Goal: Navigation & Orientation: Find specific page/section

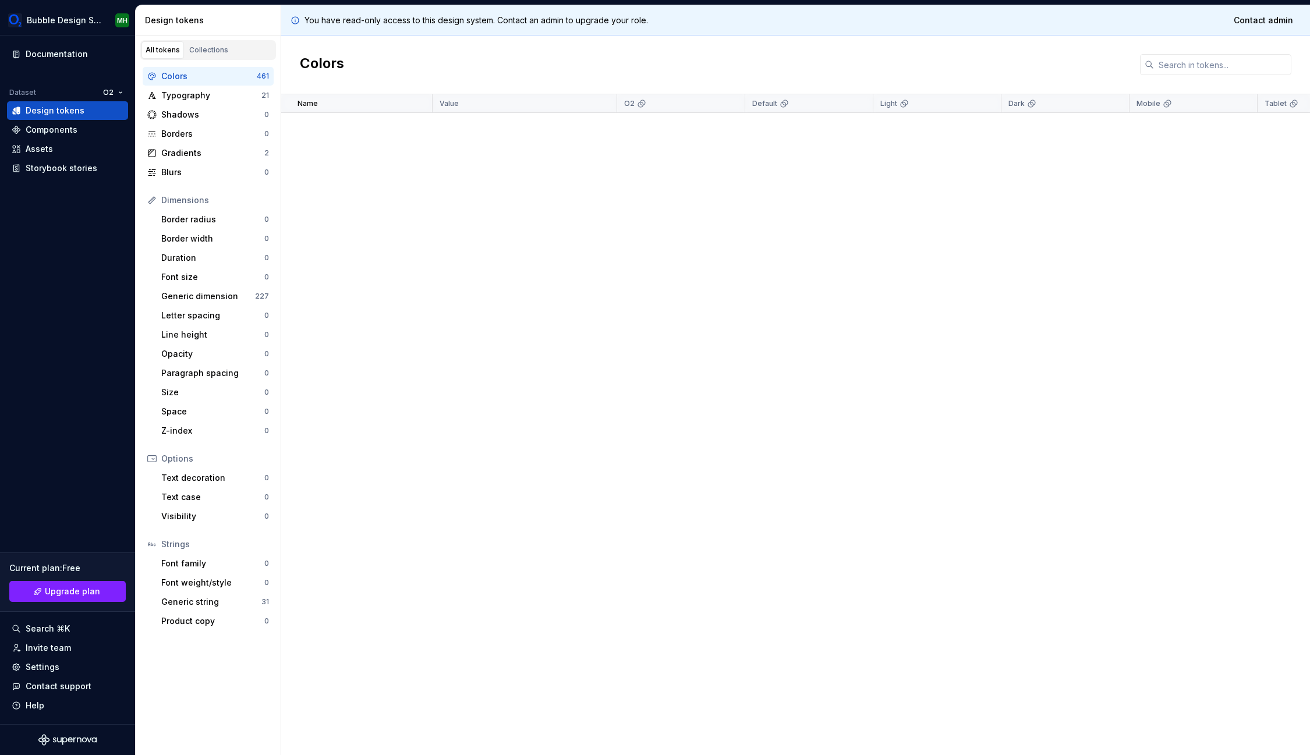
scroll to position [1579, 0]
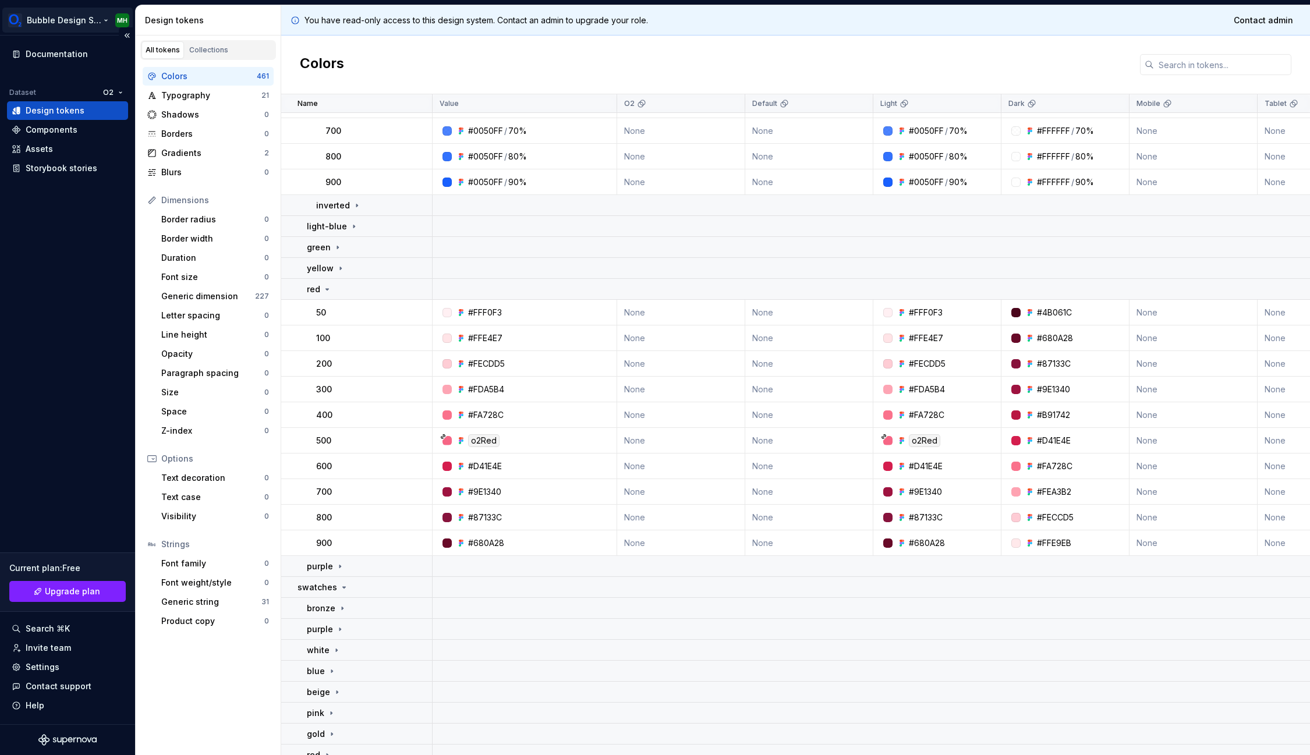
click at [86, 19] on html "Bubble Design System MH Documentation Dataset O2 Design tokens Components Asset…" at bounding box center [655, 377] width 1310 height 755
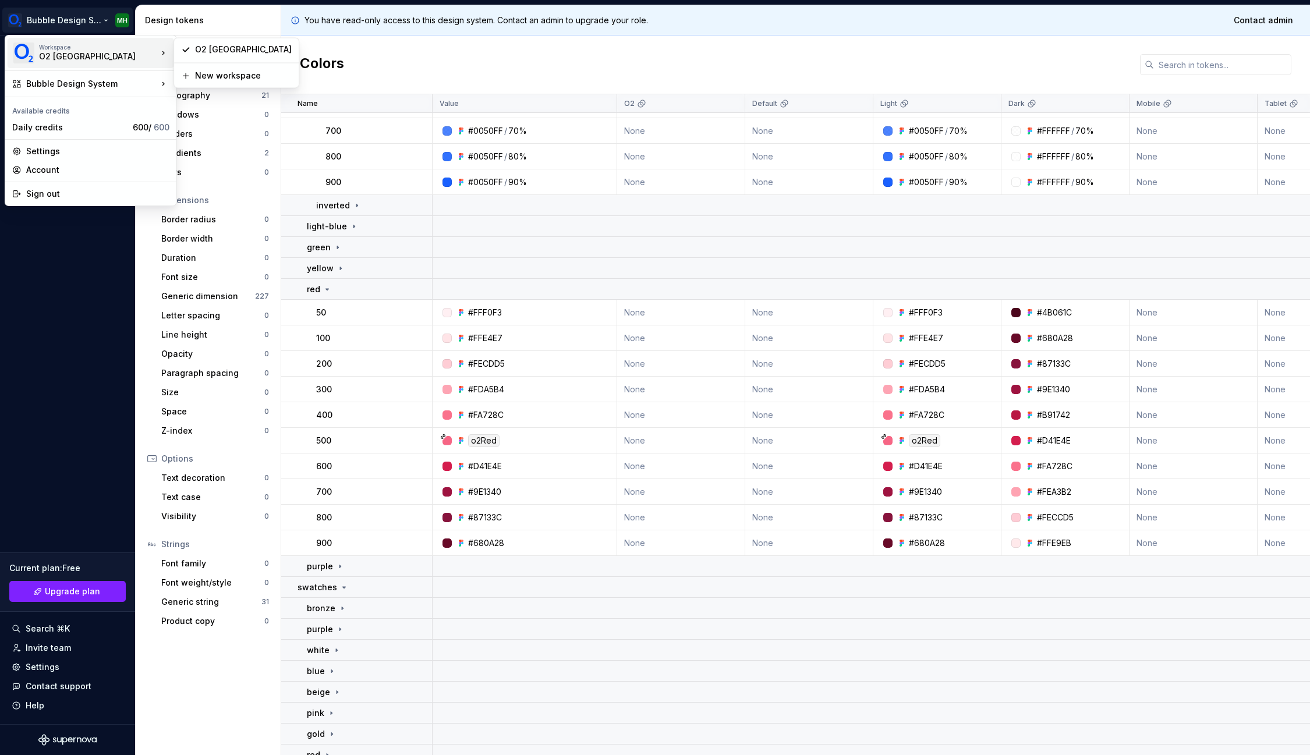
click at [73, 56] on div "O2 [GEOGRAPHIC_DATA]" at bounding box center [88, 57] width 99 height 12
click at [50, 150] on div "Settings" at bounding box center [97, 152] width 143 height 12
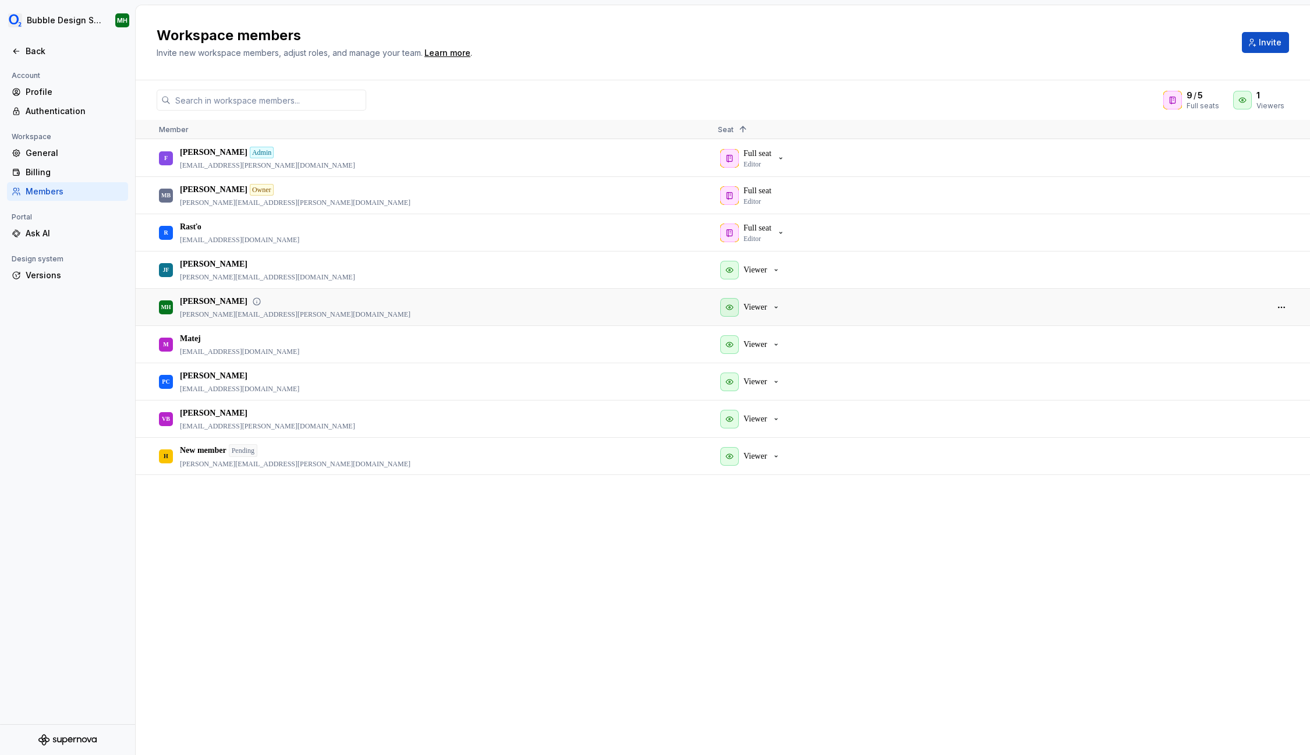
drag, startPoint x: 260, startPoint y: 312, endPoint x: 183, endPoint y: 314, distance: 76.3
click at [183, 314] on div "[PERSON_NAME] Herceg [EMAIL_ADDRESS][PERSON_NAME][DOMAIN_NAME]" at bounding box center [429, 307] width 540 height 36
drag, startPoint x: 179, startPoint y: 317, endPoint x: 254, endPoint y: 317, distance: 75.1
click at [254, 317] on div "[PERSON_NAME] Herceg [EMAIL_ADDRESS][PERSON_NAME][DOMAIN_NAME]" at bounding box center [429, 307] width 540 height 36
copy p "[PERSON_NAME][EMAIL_ADDRESS][PERSON_NAME][DOMAIN_NAME]"
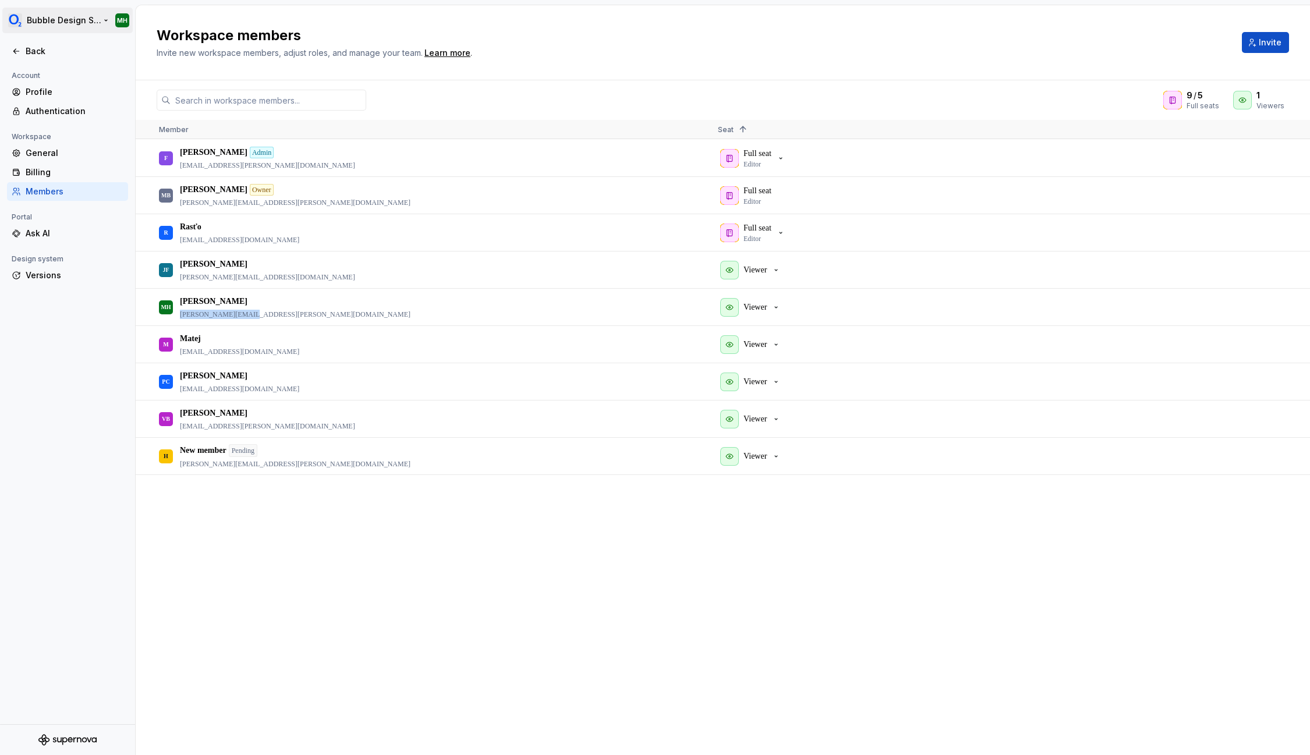
click at [77, 20] on html "Bubble Design System MH Back Account Profile Authentication Workspace General B…" at bounding box center [655, 377] width 1310 height 755
click at [71, 51] on div "O2 [GEOGRAPHIC_DATA]" at bounding box center [88, 57] width 99 height 12
click at [76, 362] on html "Bubble Design System MH Back Account Profile Authentication Workspace General B…" at bounding box center [655, 377] width 1310 height 755
click at [61, 92] on div "Profile" at bounding box center [75, 92] width 98 height 12
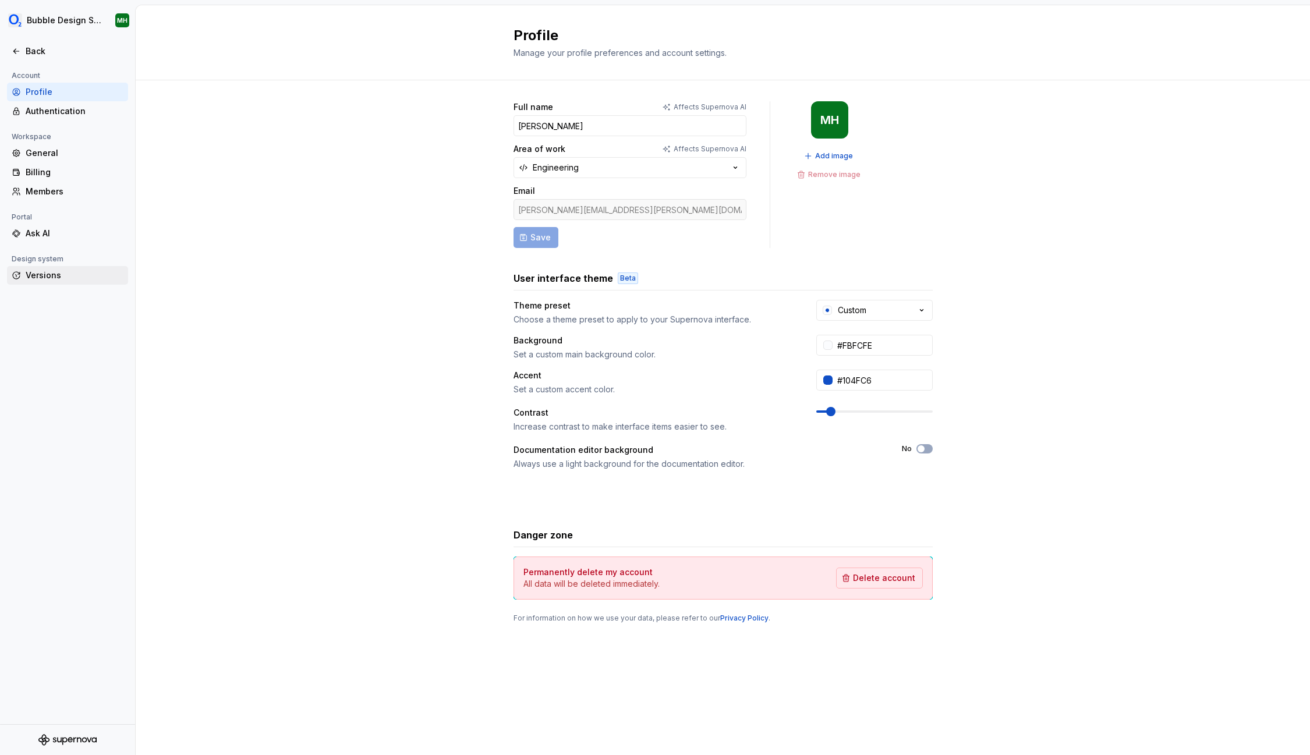
click at [39, 273] on div "Versions" at bounding box center [75, 276] width 98 height 12
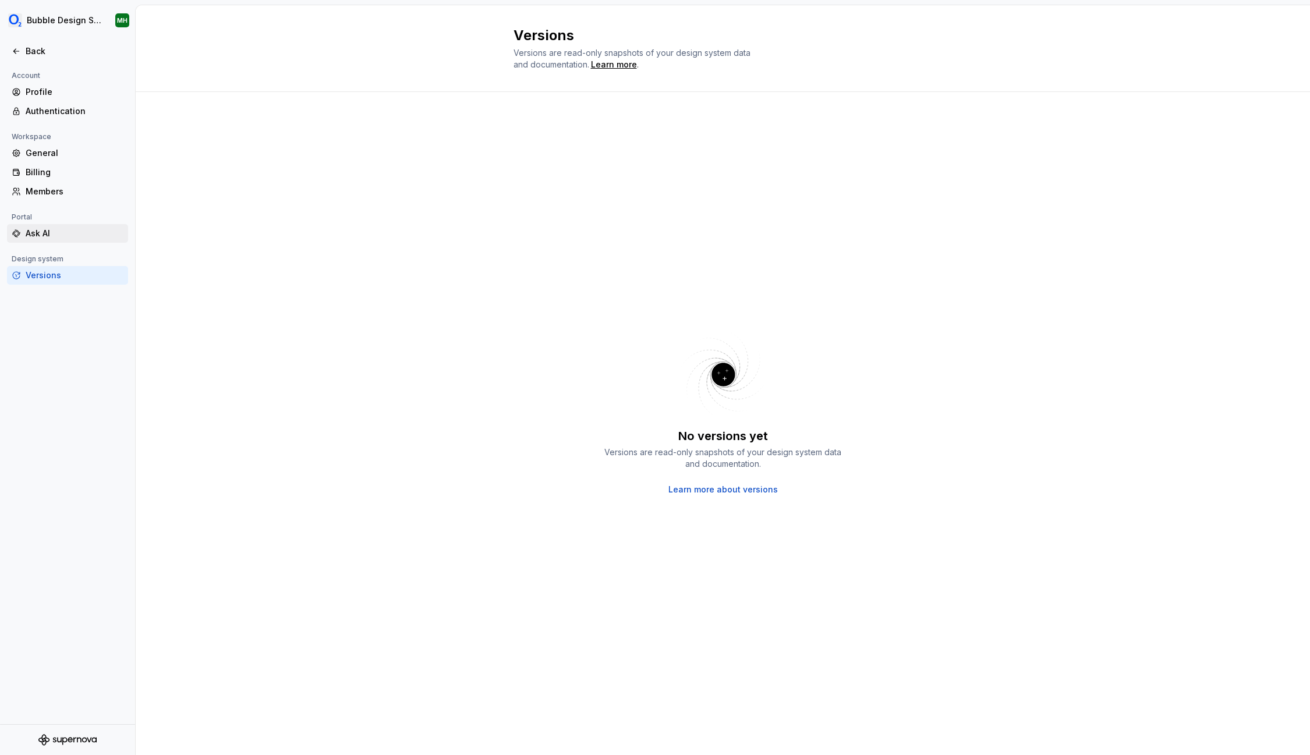
click at [56, 241] on div "Ask AI" at bounding box center [67, 233] width 121 height 19
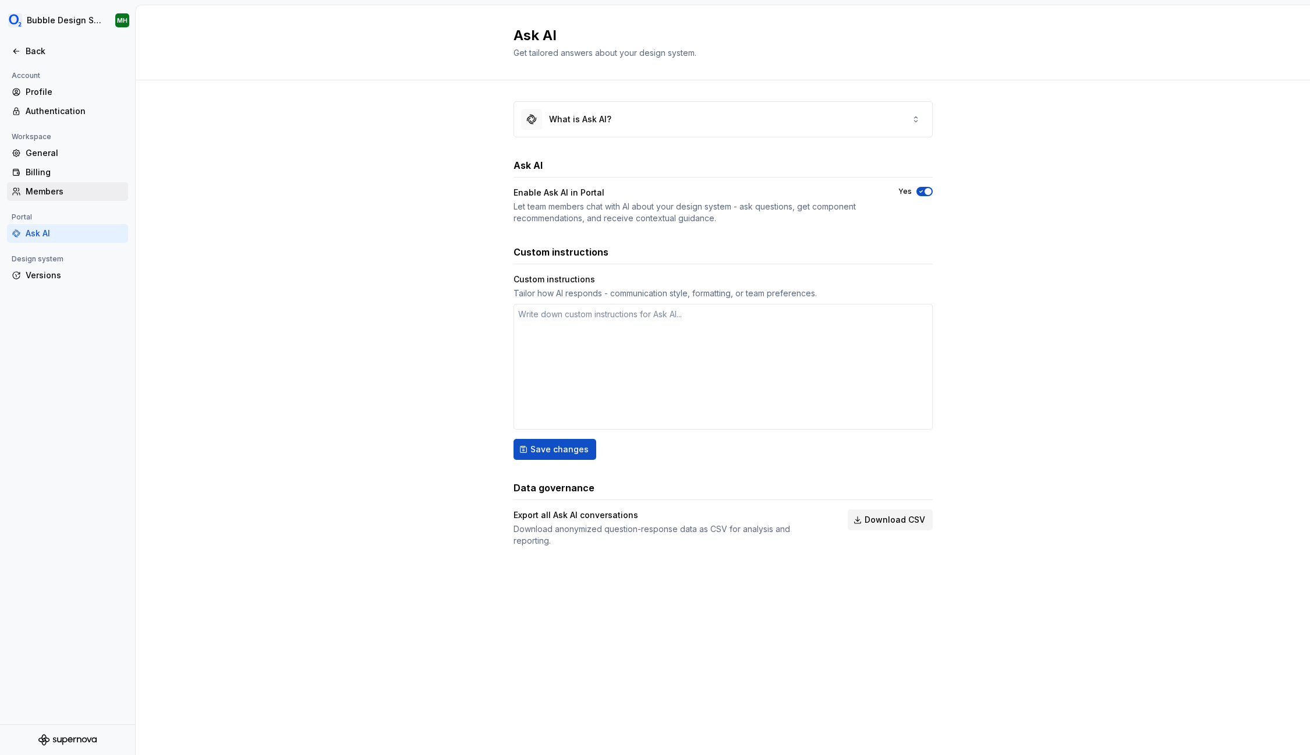
click at [65, 186] on div "Members" at bounding box center [75, 192] width 98 height 12
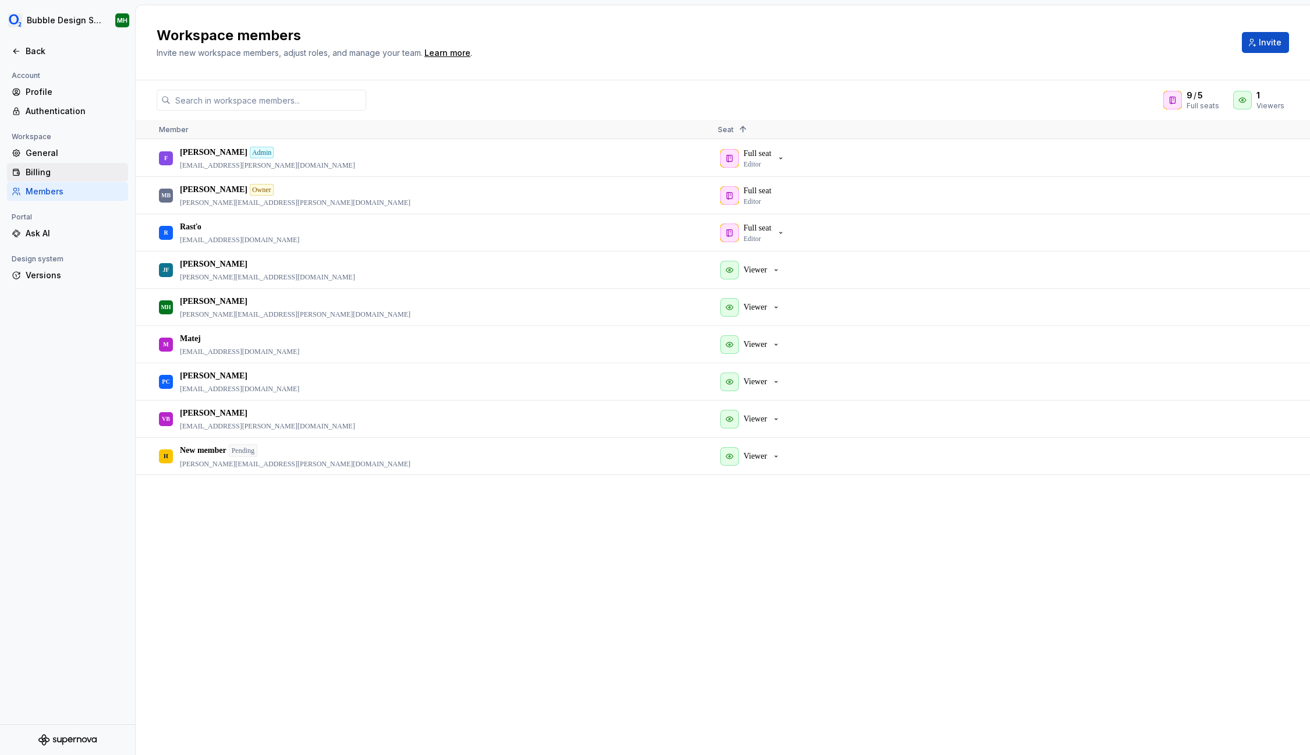
click at [56, 169] on div "Billing" at bounding box center [75, 173] width 98 height 12
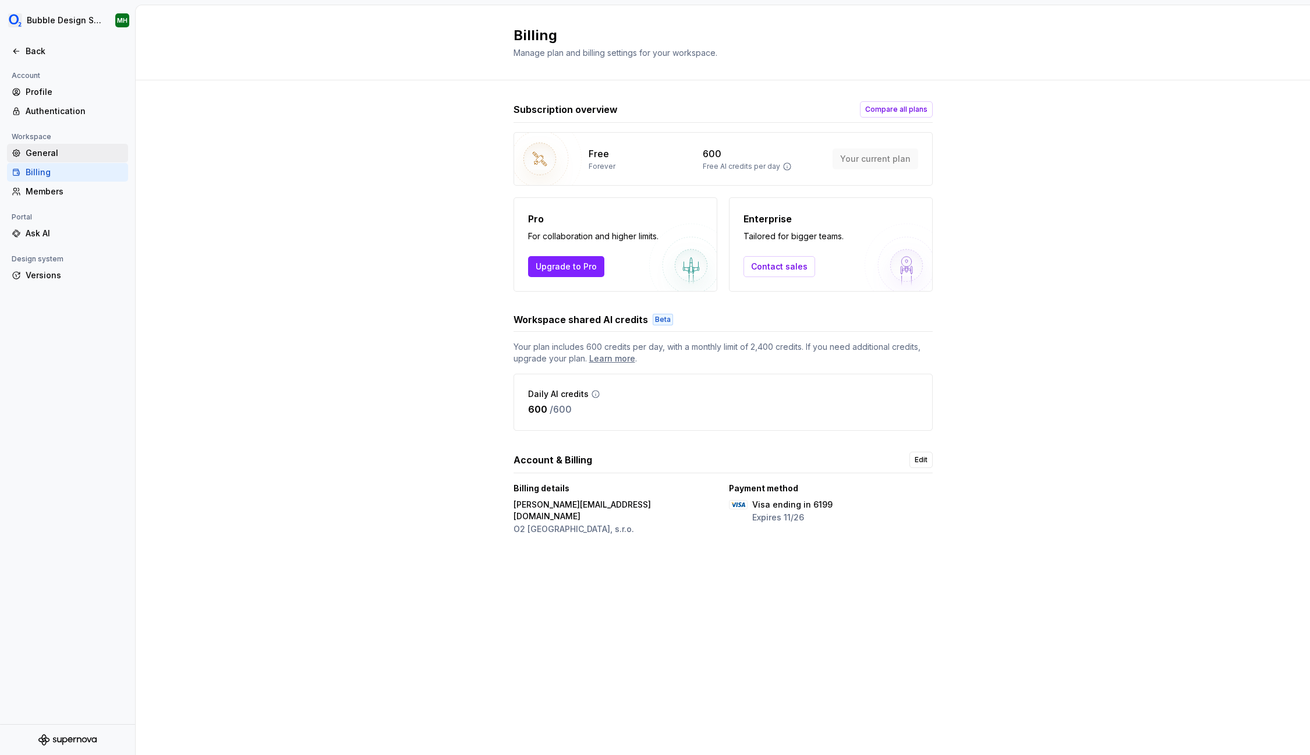
click at [56, 153] on div "General" at bounding box center [75, 153] width 98 height 12
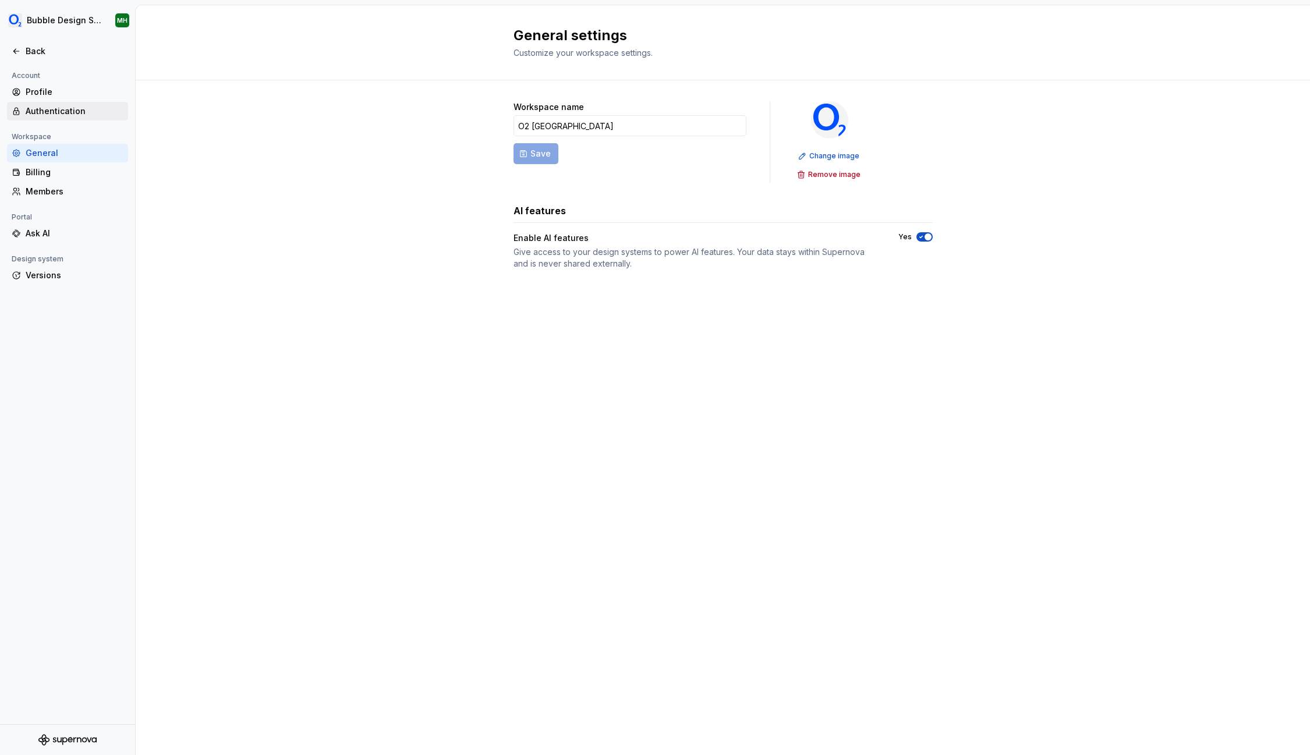
click at [76, 111] on div "Authentication" at bounding box center [75, 111] width 98 height 12
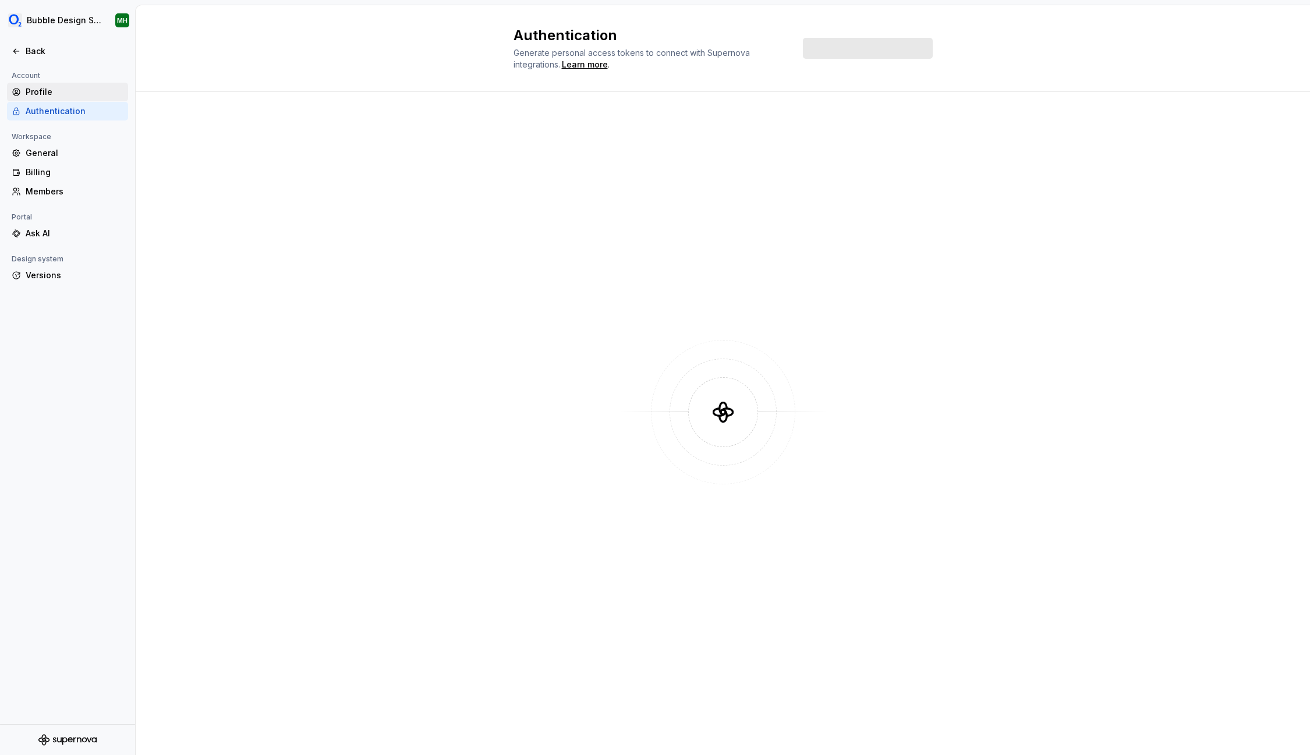
click at [53, 91] on div "Profile" at bounding box center [75, 92] width 98 height 12
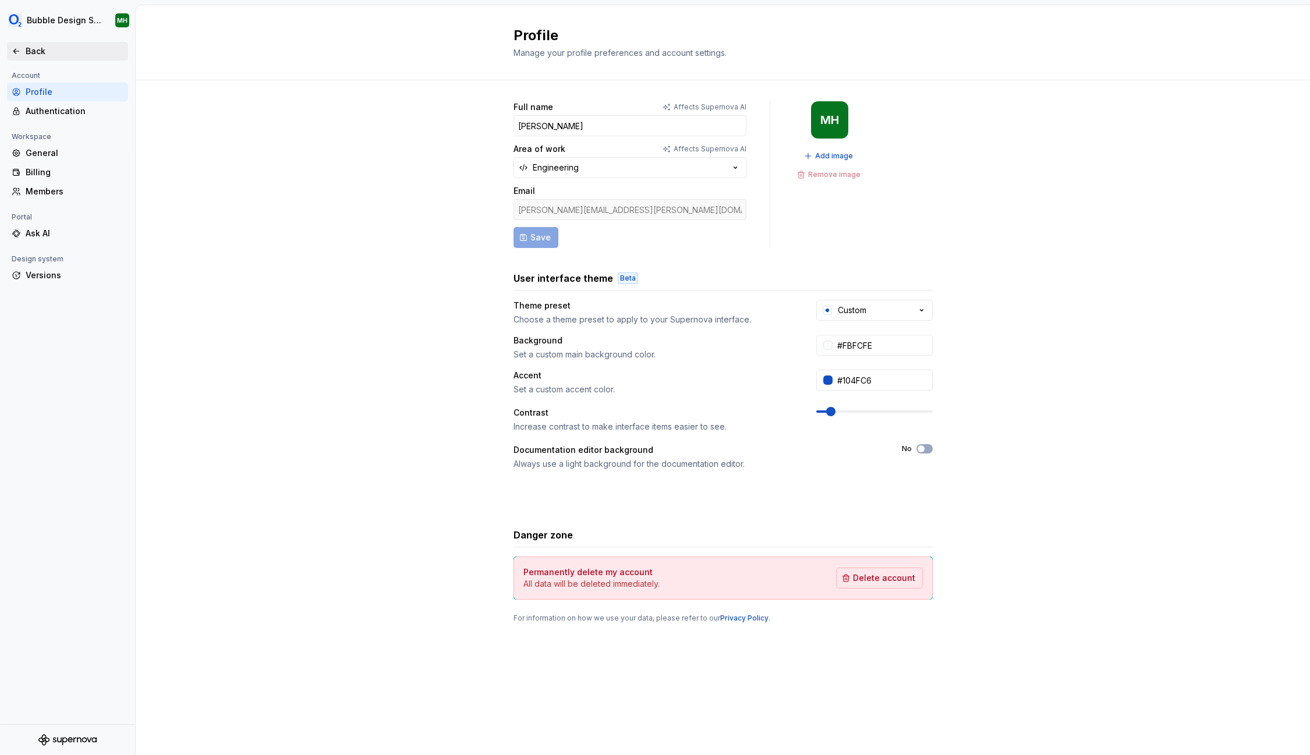
click at [35, 55] on div "Back" at bounding box center [75, 51] width 98 height 12
